Goal: Task Accomplishment & Management: Use online tool/utility

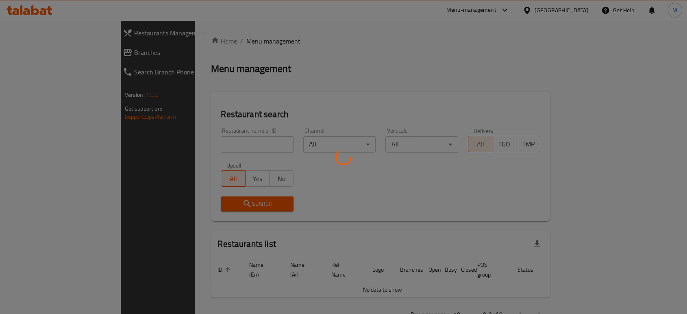
click at [504, 9] on div at bounding box center [343, 157] width 687 height 314
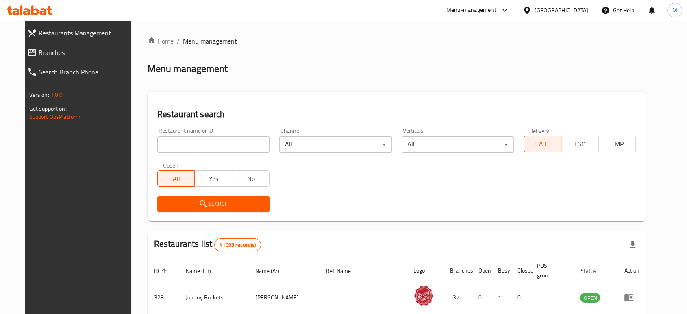
click at [504, 9] on icon at bounding box center [505, 10] width 10 height 10
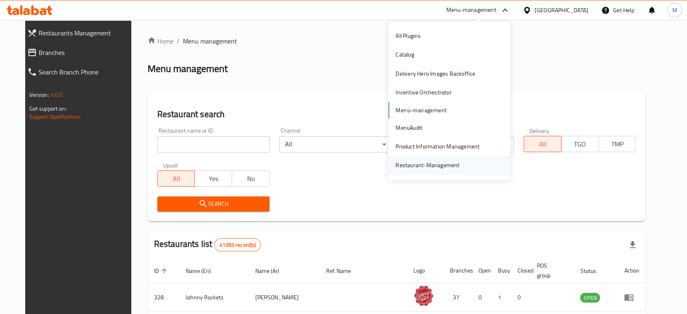
click at [420, 170] on div "Restaurant-Management" at bounding box center [427, 165] width 64 height 9
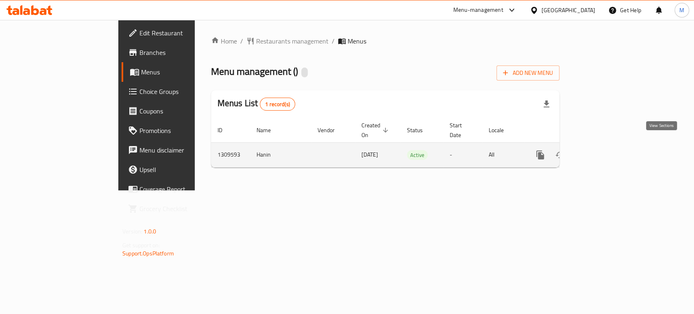
click at [603, 150] on icon "enhanced table" at bounding box center [599, 155] width 10 height 10
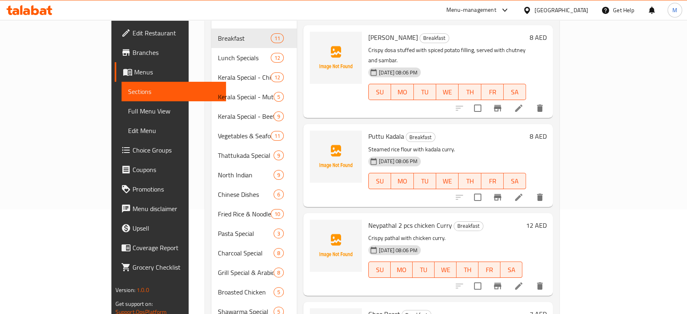
scroll to position [99, 0]
